Goal: Find specific page/section: Find specific page/section

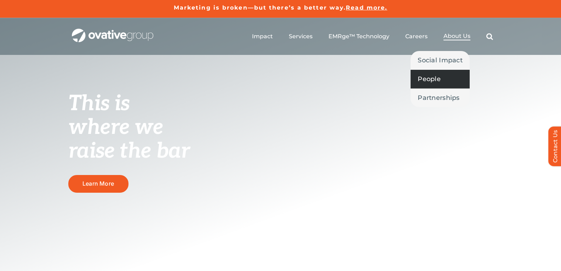
click at [431, 81] on span "People" at bounding box center [429, 79] width 23 height 10
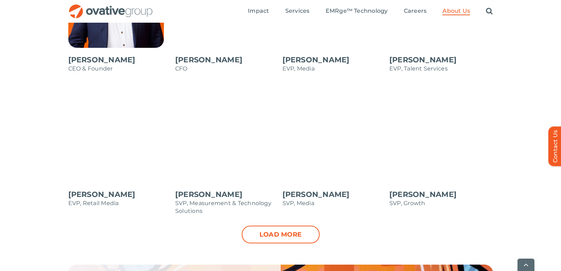
scroll to position [708, 0]
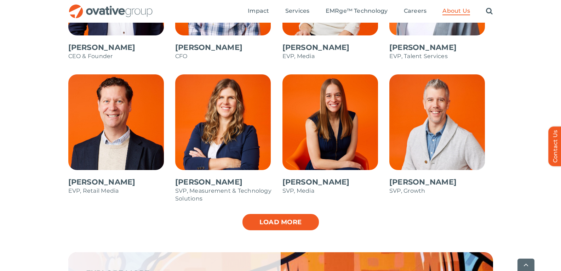
click at [256, 217] on link "Load more" at bounding box center [281, 222] width 78 height 18
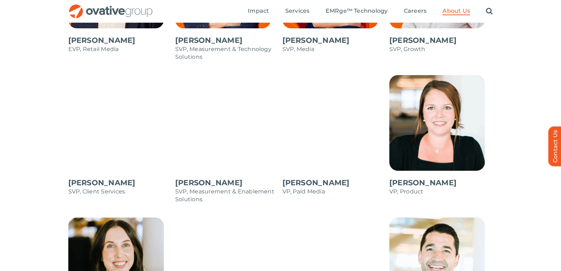
scroll to position [814, 0]
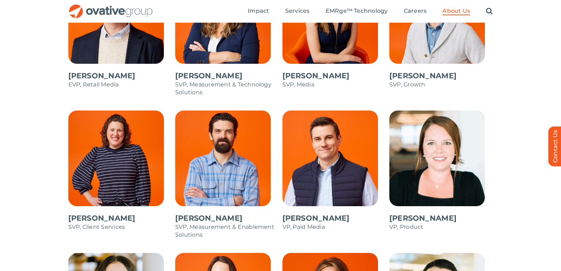
click at [199, 155] on span at bounding box center [227, 177] width 104 height 135
